Goal: Check status: Check status

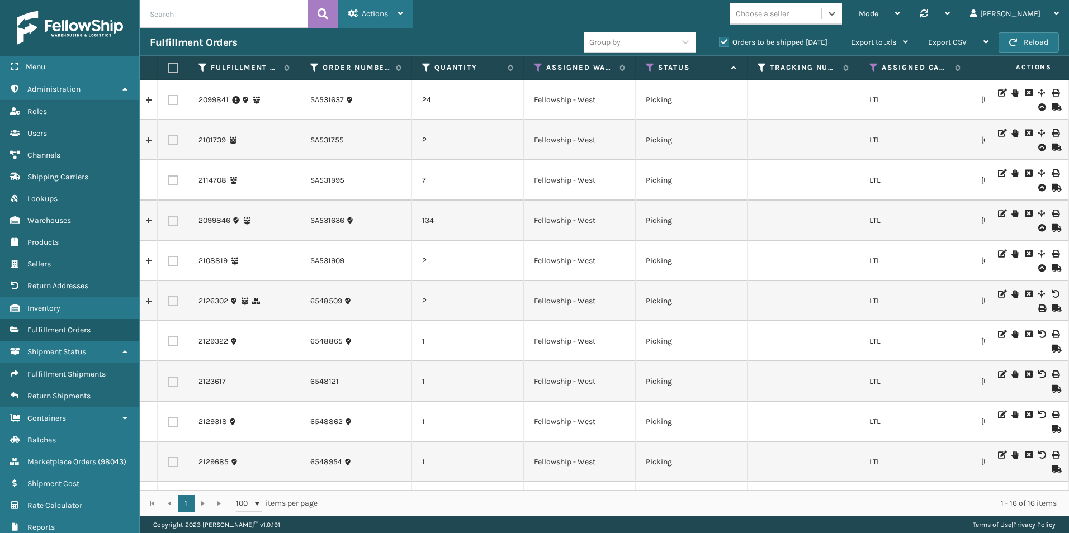
click at [371, 15] on span "Actions" at bounding box center [375, 14] width 26 height 10
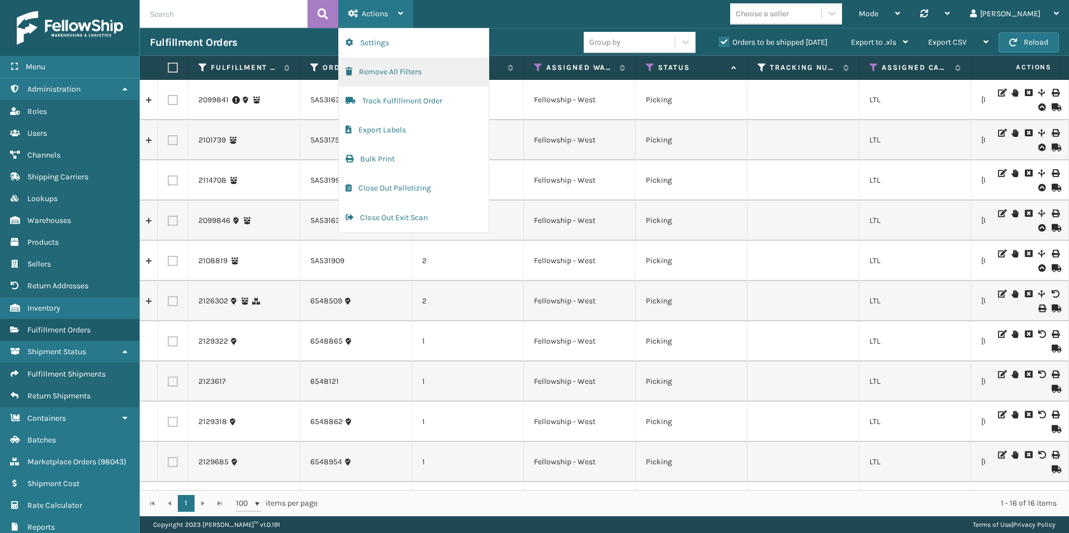
click at [381, 74] on button "Remove All Filters" at bounding box center [414, 72] width 150 height 29
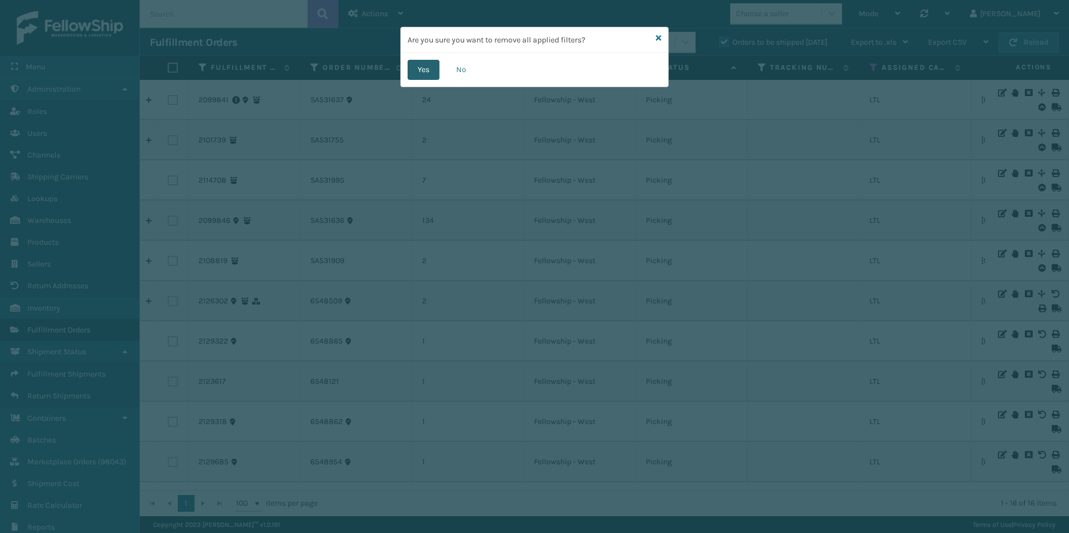
click at [425, 69] on button "Yes" at bounding box center [423, 70] width 32 height 20
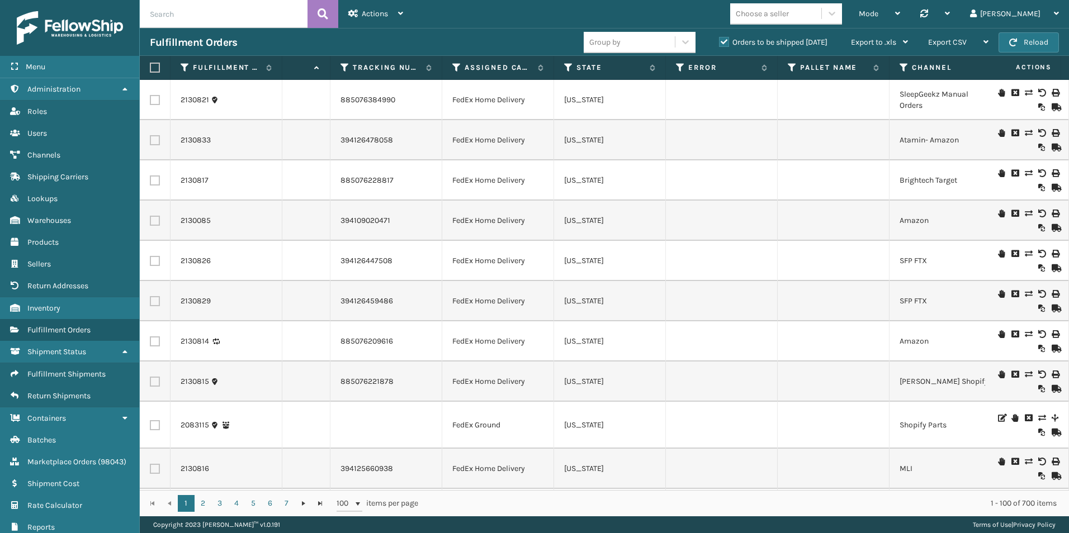
scroll to position [112, 417]
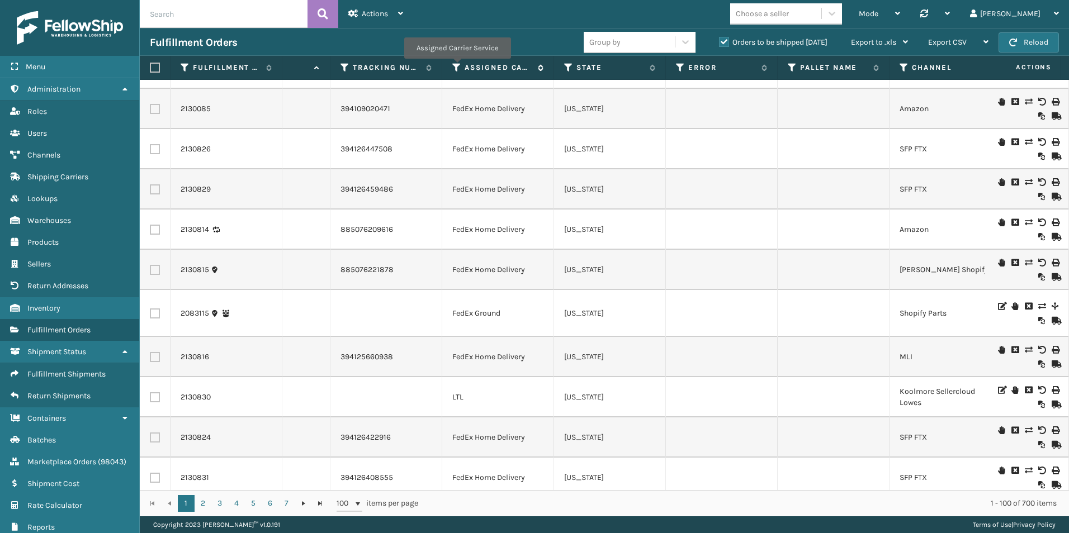
click at [457, 67] on icon at bounding box center [456, 68] width 9 height 10
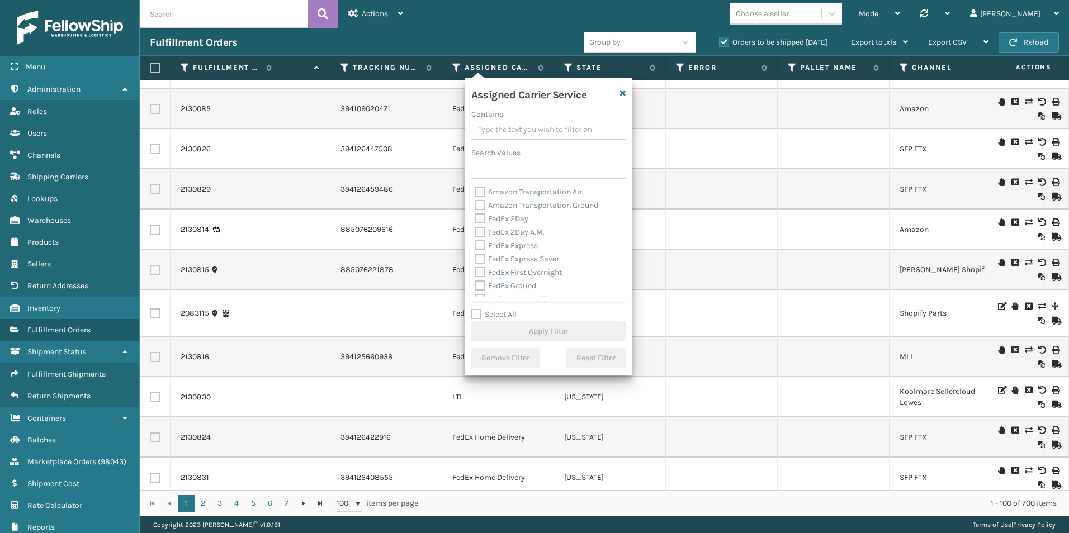
click at [477, 314] on label "Select All" at bounding box center [493, 315] width 45 height 10
click at [477, 309] on input "Select All" at bounding box center [555, 308] width 168 height 1
checkbox input "true"
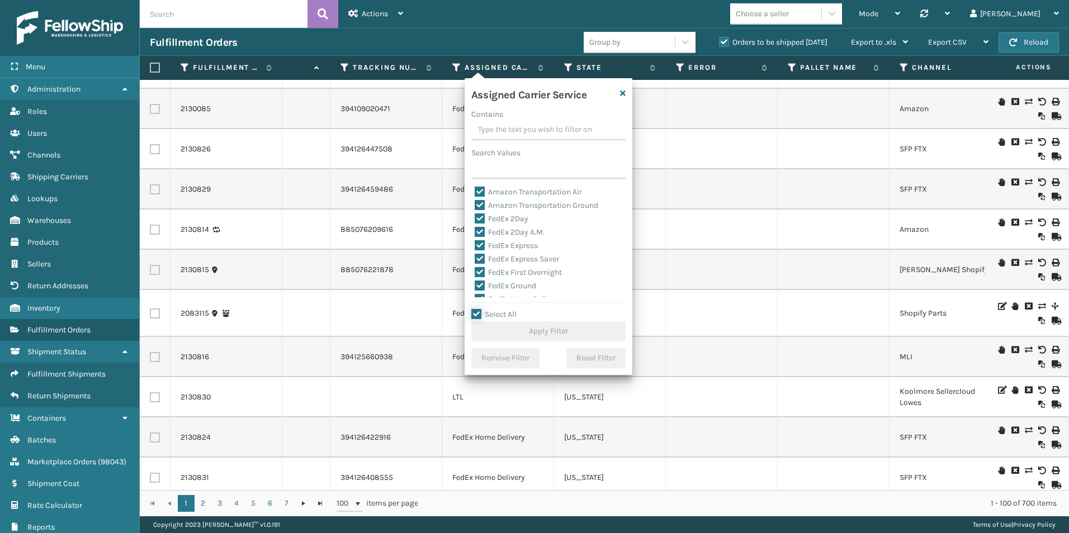
checkbox input "true"
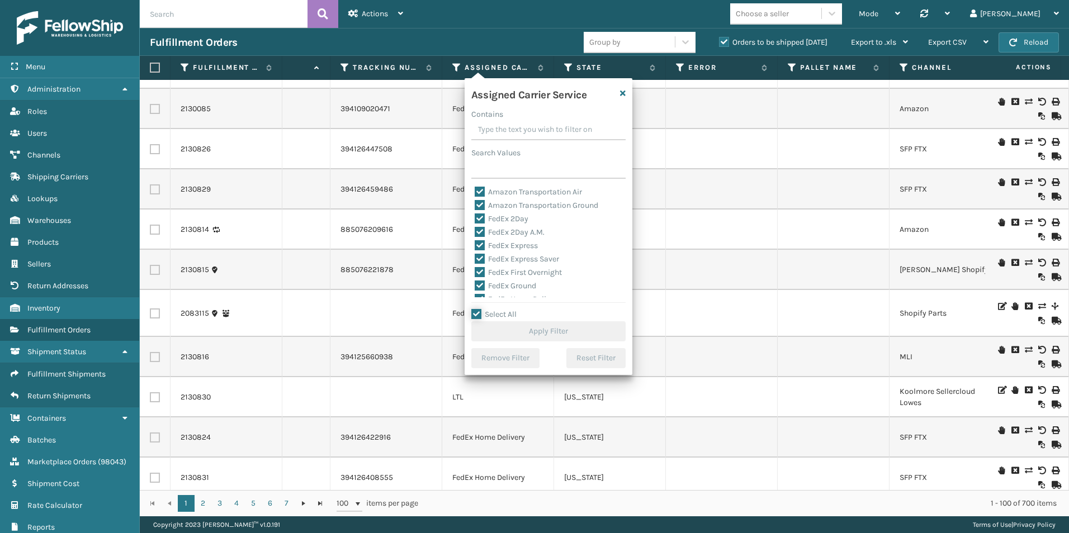
checkbox input "true"
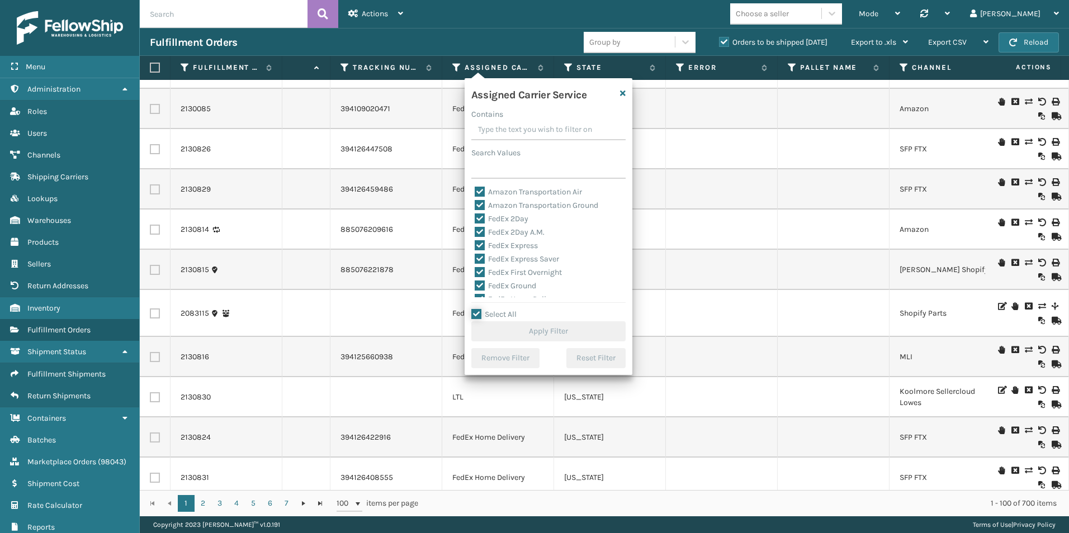
checkbox input "true"
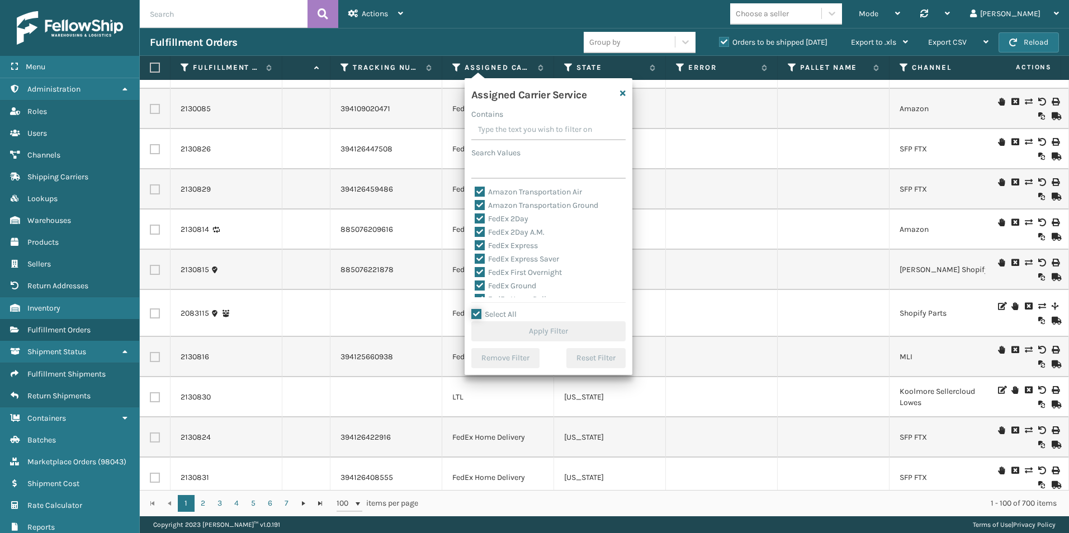
checkbox input "true"
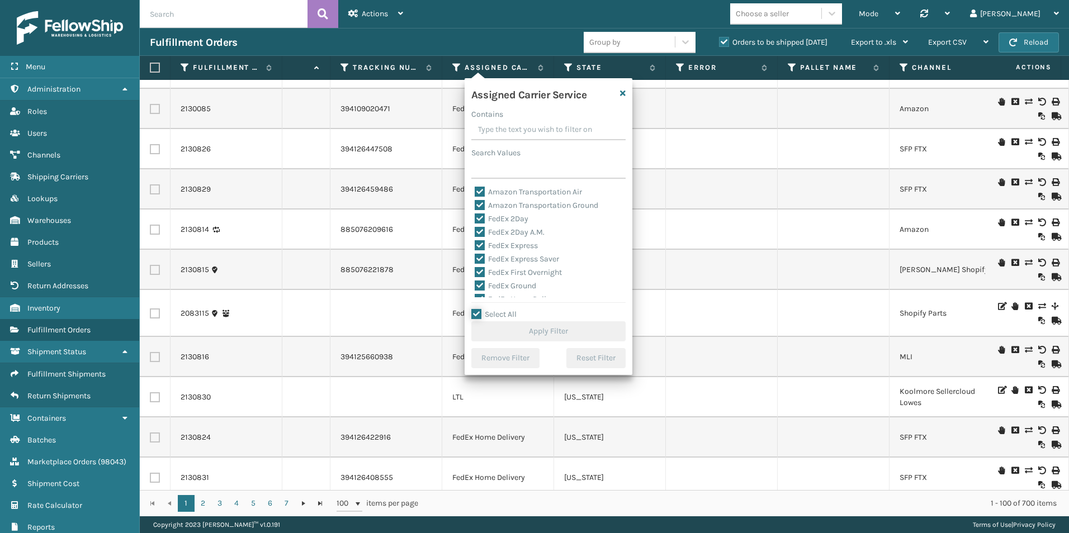
checkbox input "true"
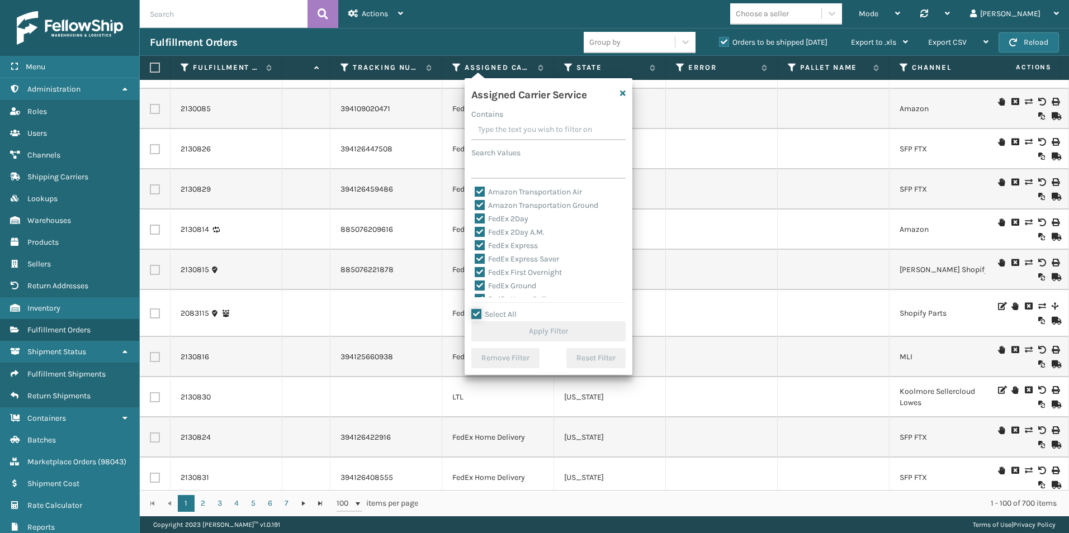
checkbox input "true"
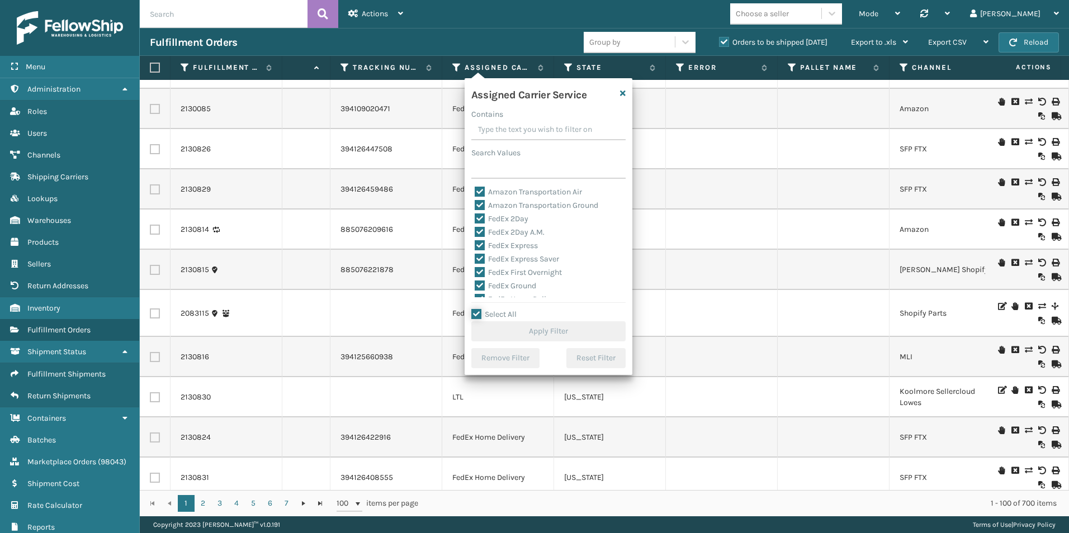
checkbox input "true"
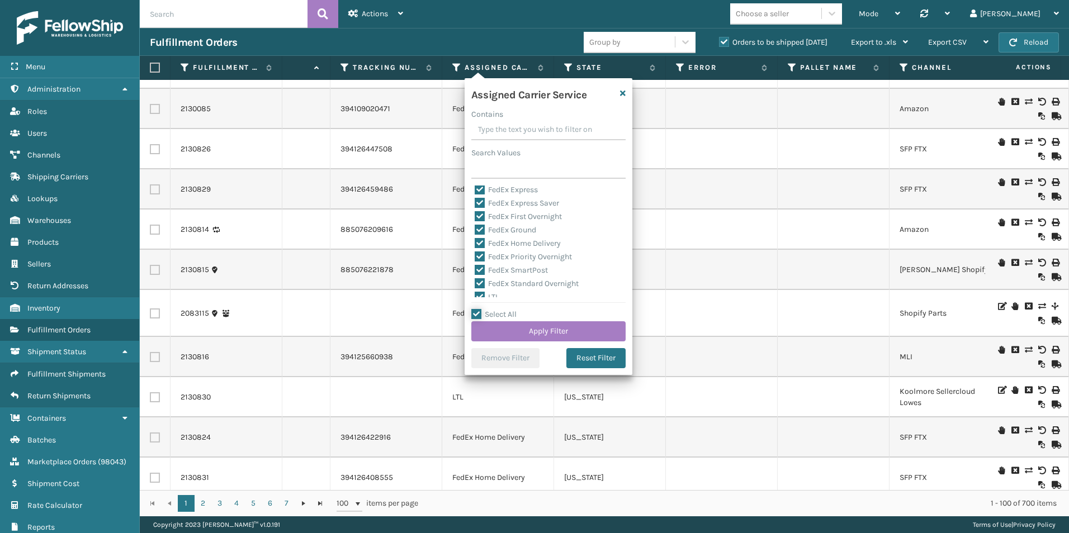
scroll to position [112, 0]
click at [480, 241] on label "LTL" at bounding box center [487, 241] width 25 height 10
click at [475, 241] on input "LTL" at bounding box center [475, 238] width 1 height 7
checkbox input "false"
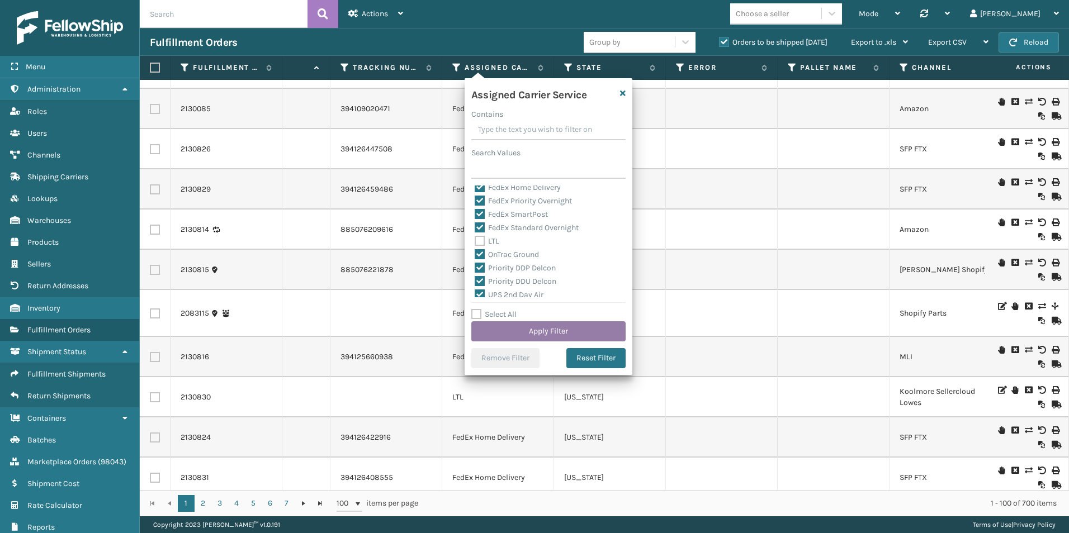
click at [546, 333] on button "Apply Filter" at bounding box center [548, 331] width 154 height 20
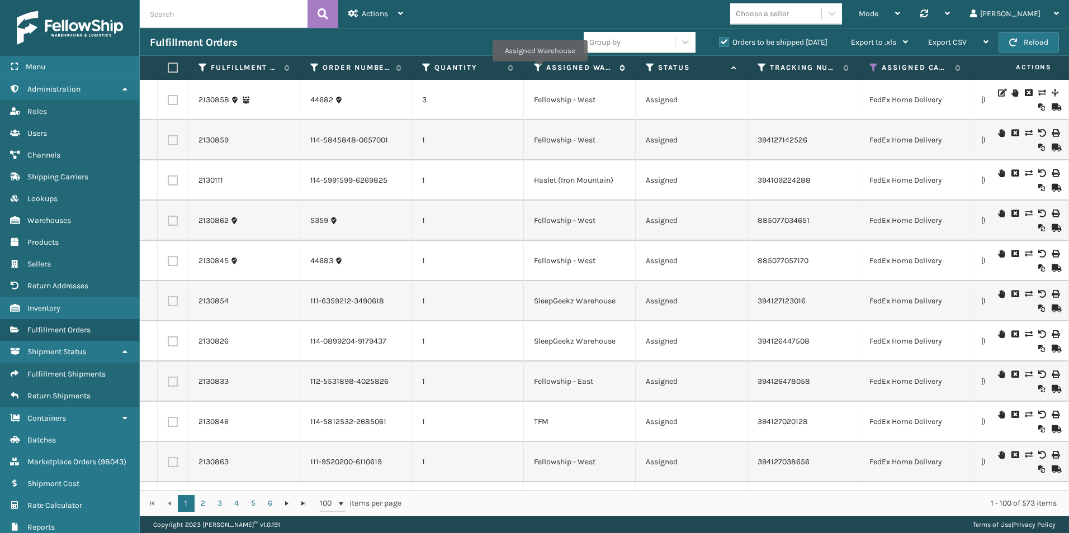
click at [538, 68] on icon at bounding box center [538, 68] width 9 height 10
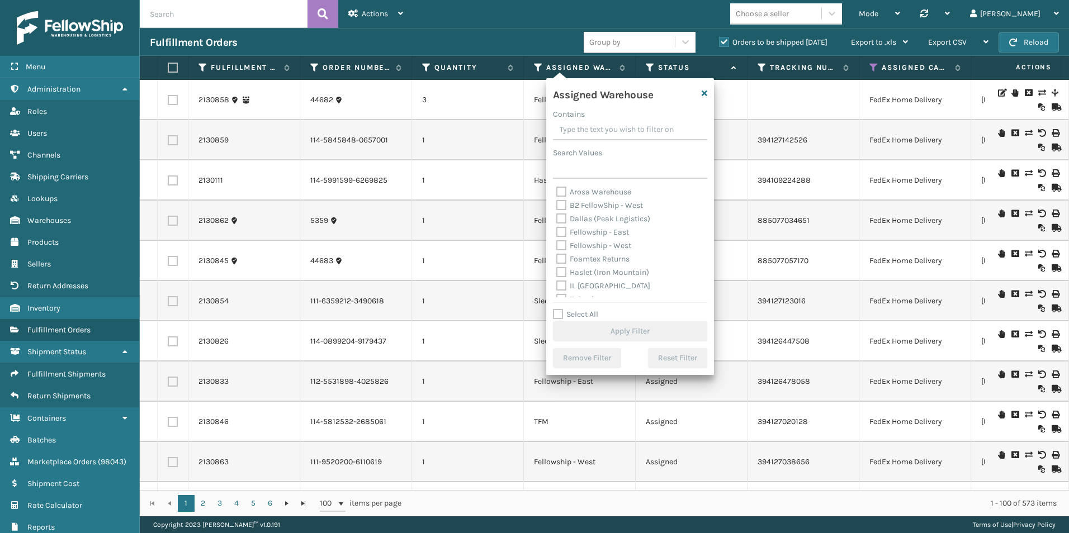
click at [558, 245] on label "Fellowship - West" at bounding box center [593, 246] width 75 height 10
click at [557, 245] on input "Fellowship - West" at bounding box center [556, 242] width 1 height 7
checkbox input "true"
click at [628, 330] on button "Apply Filter" at bounding box center [630, 331] width 154 height 20
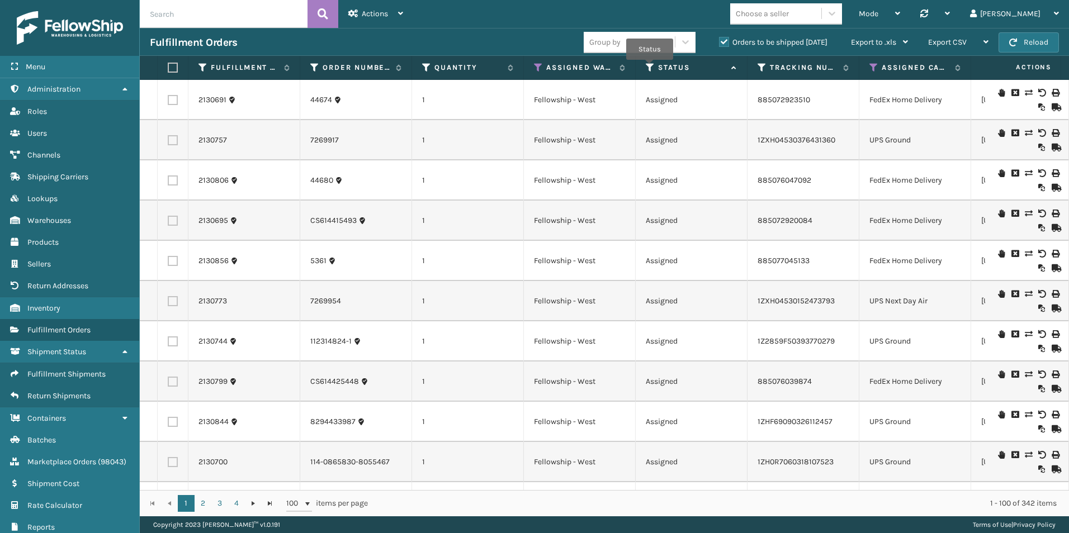
click at [650, 68] on icon at bounding box center [650, 68] width 9 height 10
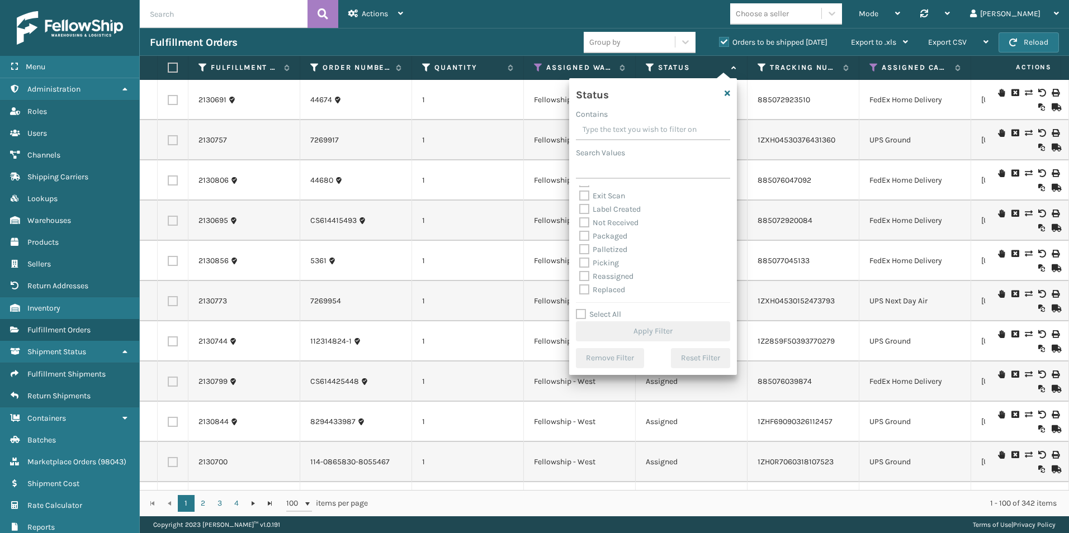
scroll to position [56, 0]
click at [589, 243] on label "Picking" at bounding box center [599, 244] width 40 height 10
click at [580, 243] on input "Picking" at bounding box center [579, 240] width 1 height 7
checkbox input "true"
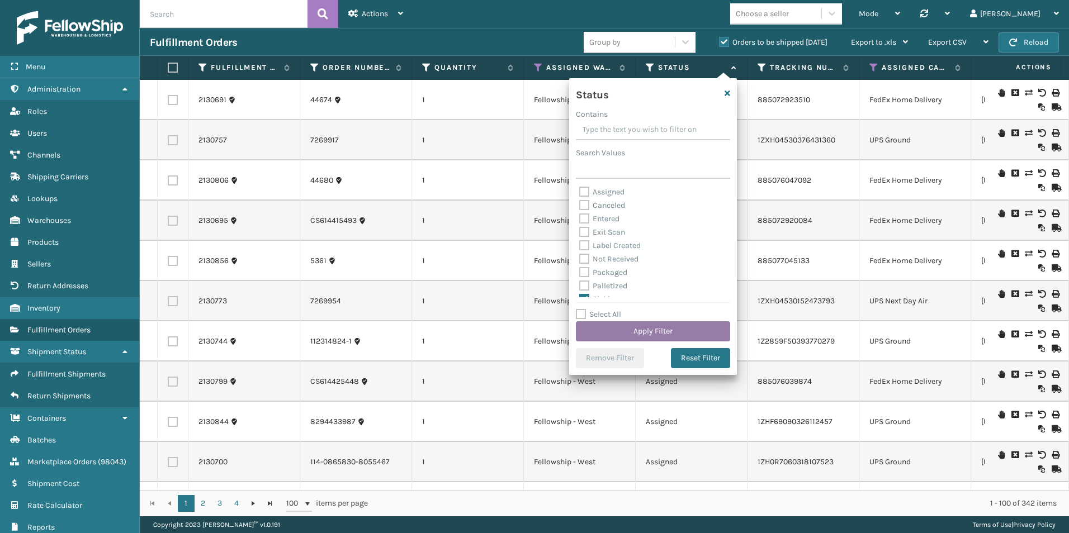
click at [630, 334] on button "Apply Filter" at bounding box center [653, 331] width 154 height 20
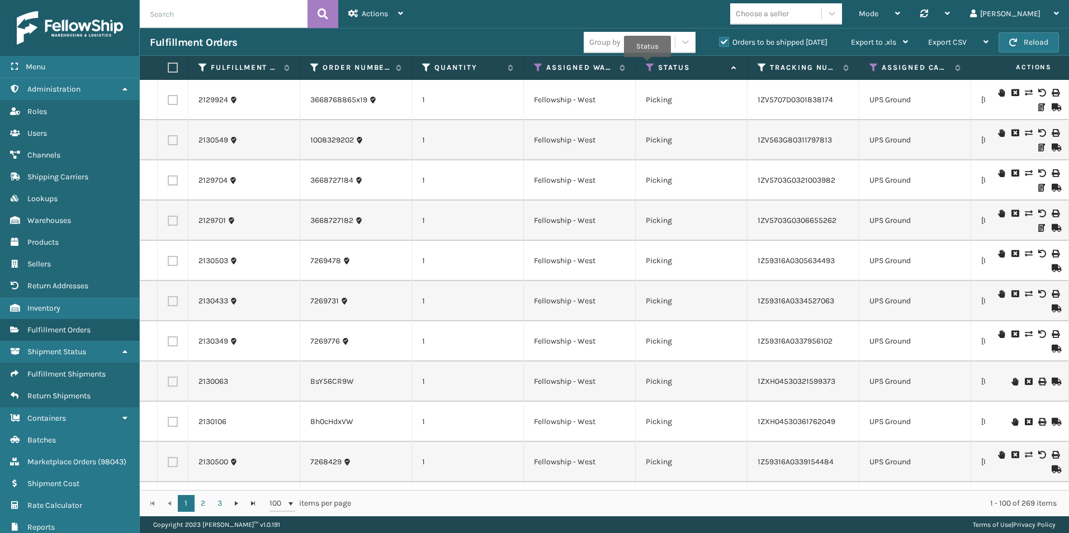
click at [647, 65] on icon at bounding box center [650, 68] width 9 height 10
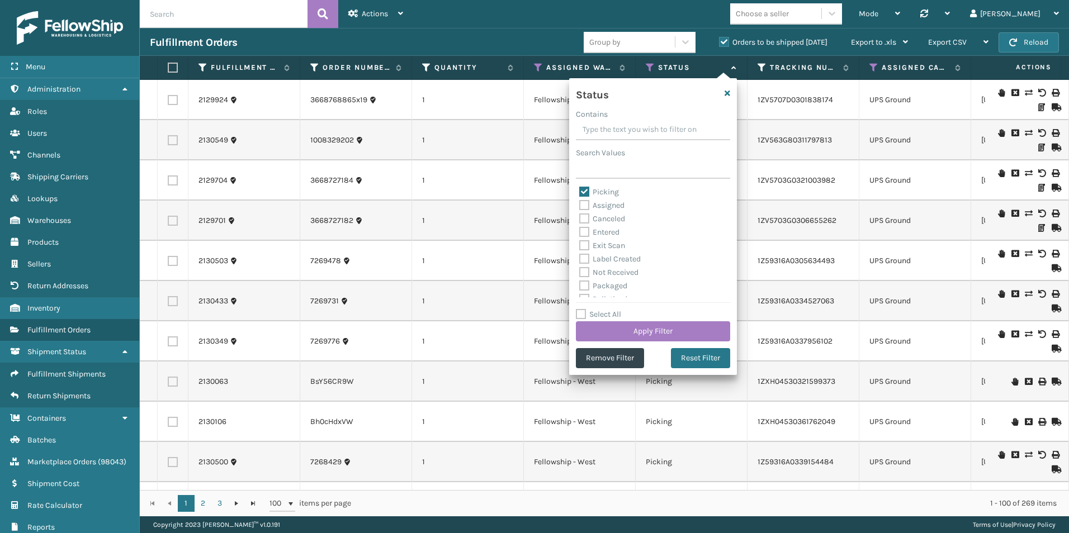
drag, startPoint x: 584, startPoint y: 201, endPoint x: 601, endPoint y: 201, distance: 16.8
click at [585, 201] on label "Assigned" at bounding box center [601, 206] width 45 height 10
click at [580, 201] on input "Assigned" at bounding box center [579, 202] width 1 height 7
checkbox input "true"
click at [644, 333] on button "Apply Filter" at bounding box center [653, 331] width 154 height 20
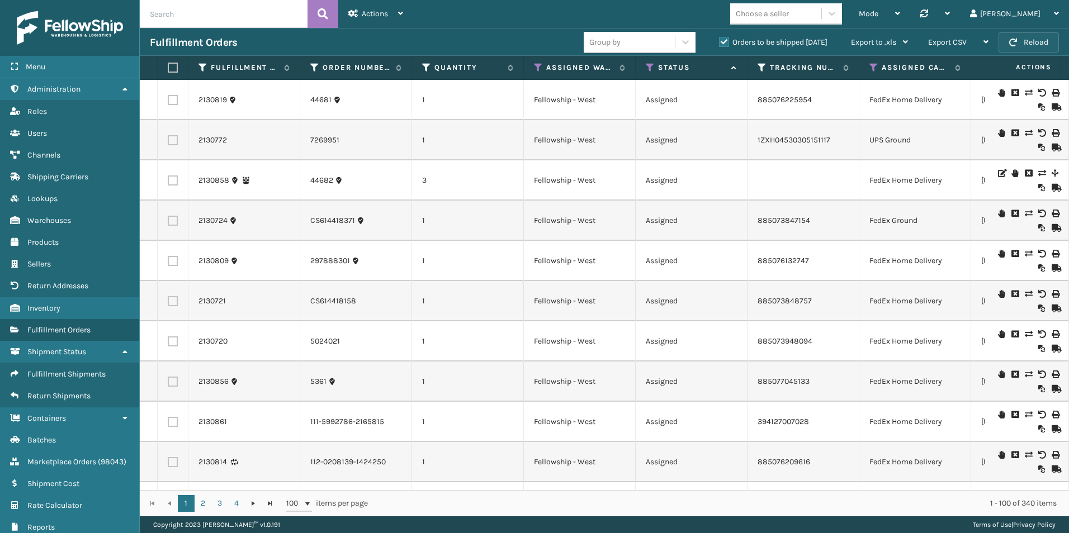
click at [1035, 36] on button "Reload" at bounding box center [1028, 42] width 60 height 20
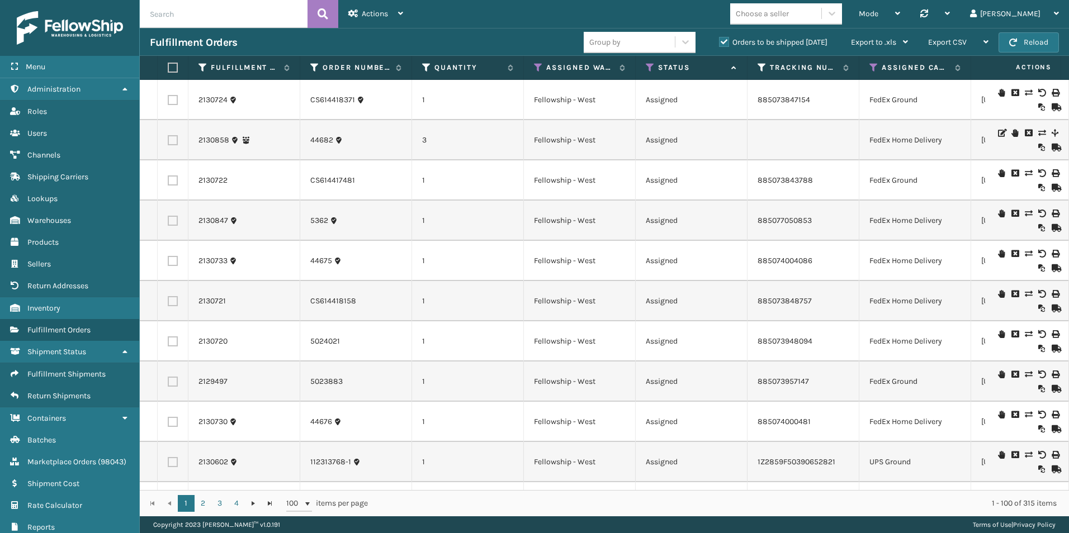
click at [645, 67] on th "Status" at bounding box center [692, 68] width 112 height 24
click at [651, 67] on icon at bounding box center [650, 68] width 9 height 10
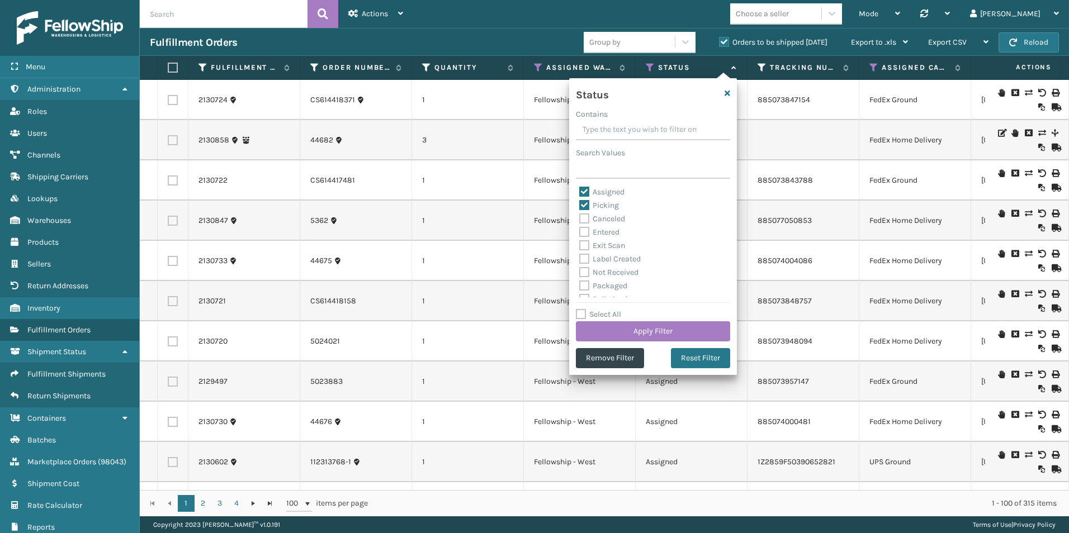
click at [586, 191] on label "Assigned" at bounding box center [601, 192] width 45 height 10
click at [580, 191] on input "Assigned" at bounding box center [579, 189] width 1 height 7
checkbox input "false"
click at [665, 328] on button "Apply Filter" at bounding box center [653, 331] width 154 height 20
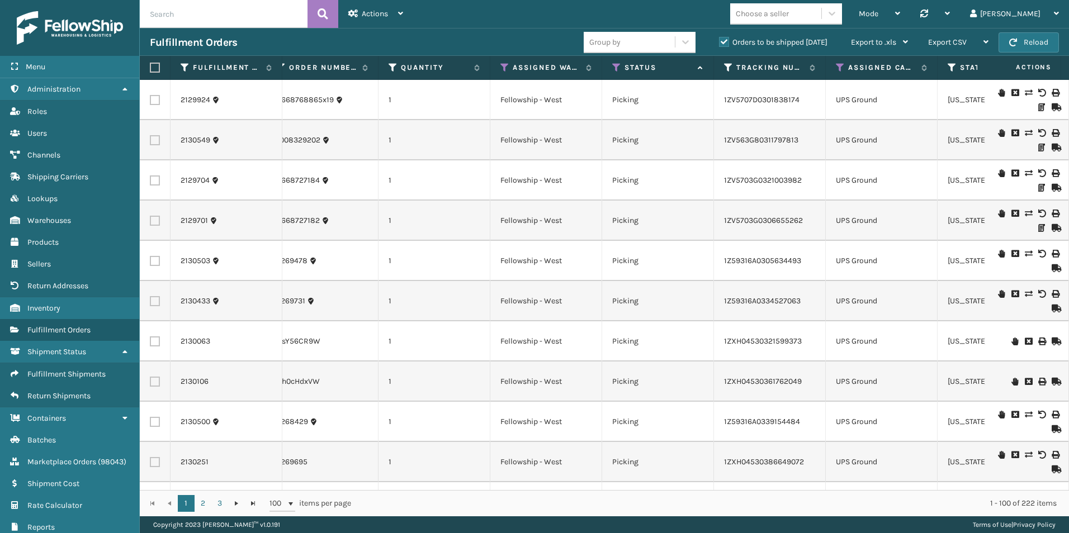
scroll to position [0, 5]
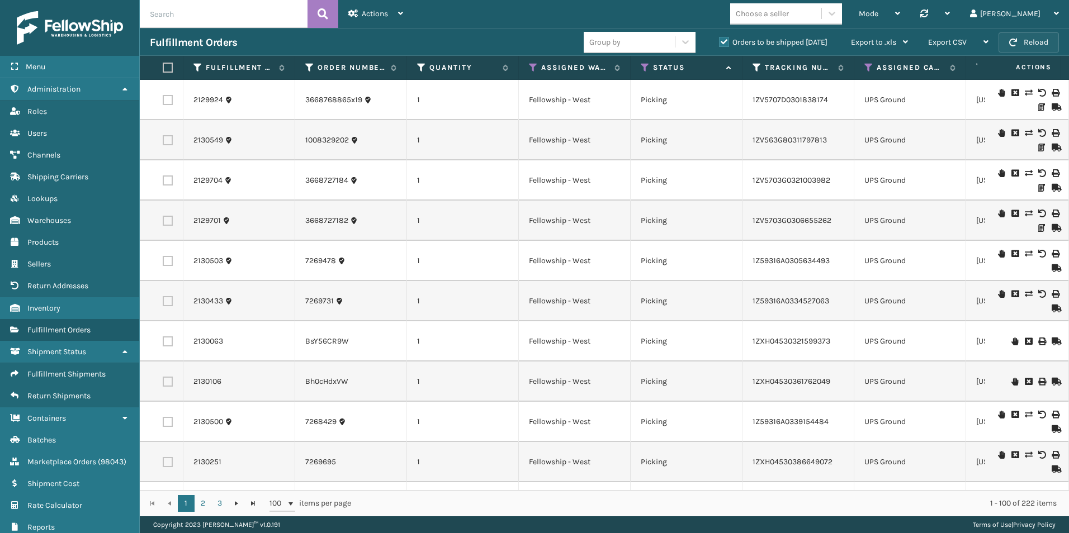
click at [1036, 40] on button "Reload" at bounding box center [1028, 42] width 60 height 20
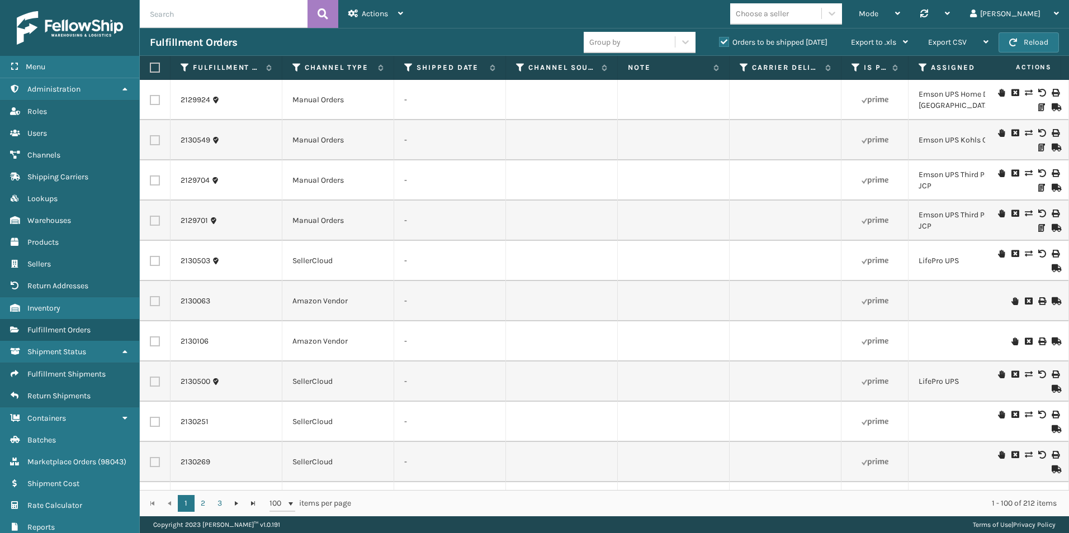
scroll to position [0, 0]
